Goal: Find specific page/section: Find specific page/section

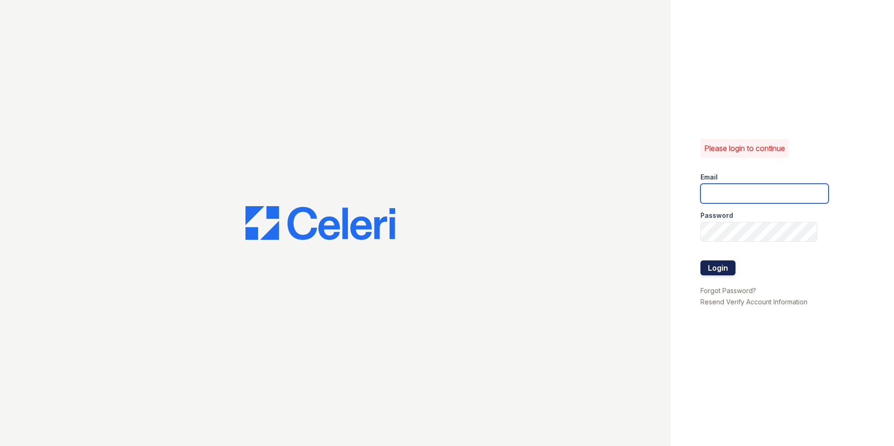
type input "[EMAIL_ADDRESS][PERSON_NAME][DOMAIN_NAME]"
click at [724, 267] on button "Login" at bounding box center [718, 267] width 35 height 15
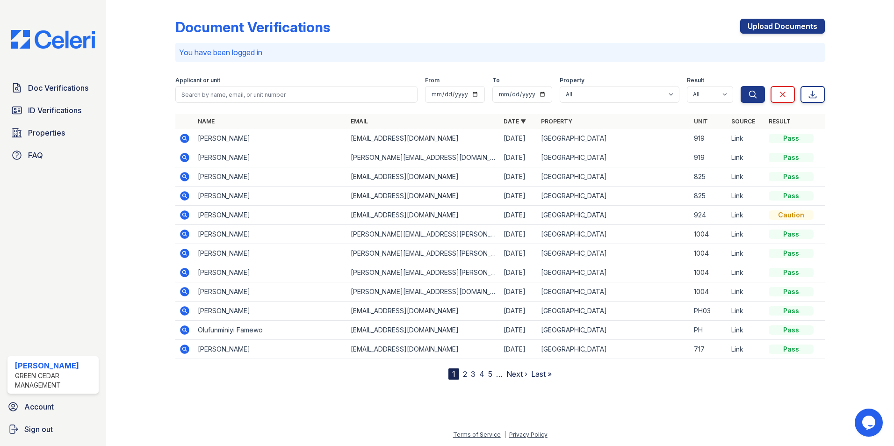
click at [465, 373] on link "2" at bounding box center [465, 373] width 4 height 9
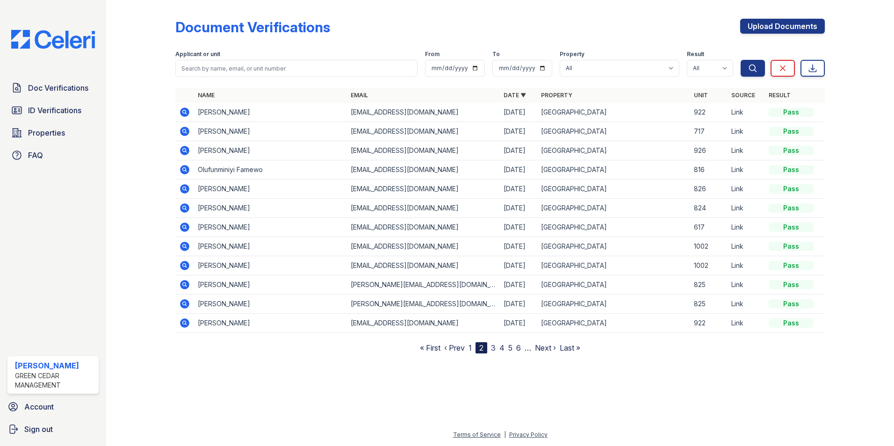
click at [493, 353] on span "3" at bounding box center [493, 347] width 5 height 11
click at [494, 349] on link "3" at bounding box center [493, 347] width 5 height 9
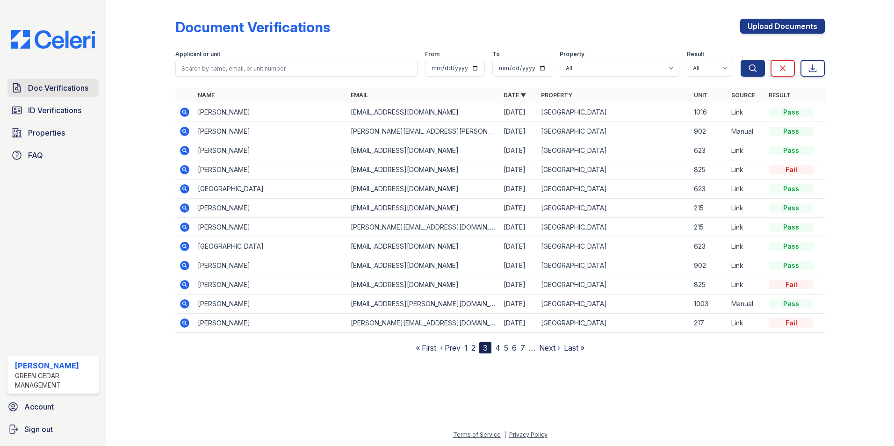
click at [73, 92] on span "Doc Verifications" at bounding box center [58, 87] width 60 height 11
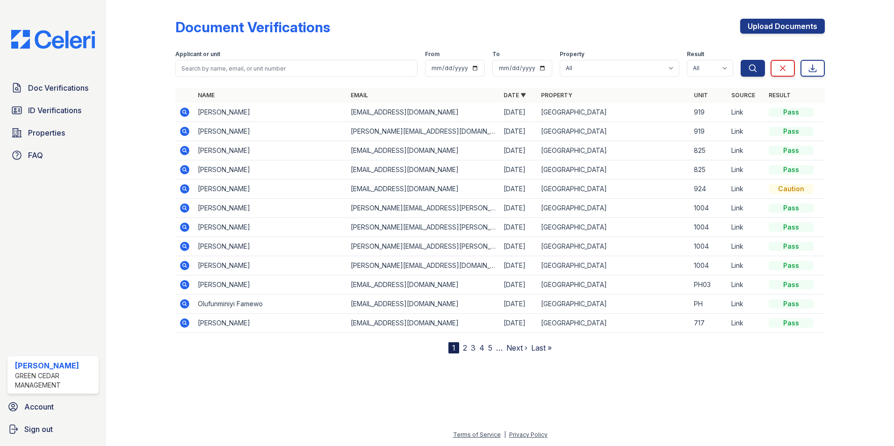
click at [513, 343] on link "Next ›" at bounding box center [516, 347] width 21 height 9
click at [469, 347] on link "1" at bounding box center [470, 347] width 3 height 9
